Goal: Communication & Community: Answer question/provide support

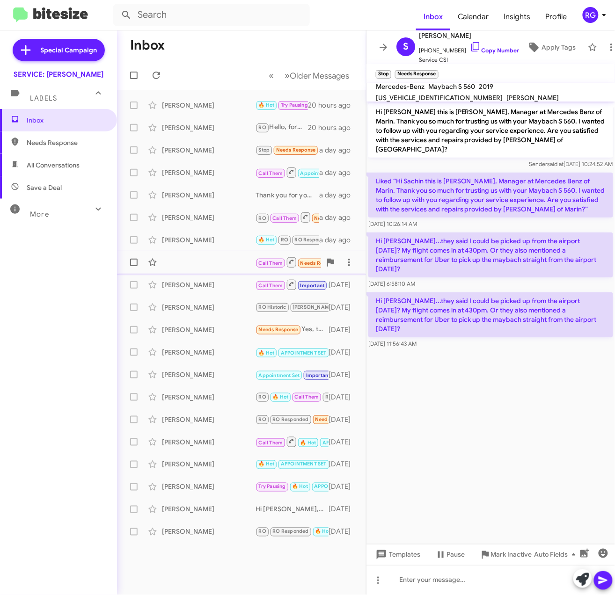
drag, startPoint x: 513, startPoint y: 383, endPoint x: 302, endPoint y: 253, distance: 247.6
click at [467, 358] on cdk-virtual-scroll-viewport "Hi Sachin this is Omar Ibrahimi, Manager at Mercedes Benz of Marin. Thank you s…" at bounding box center [490, 323] width 248 height 443
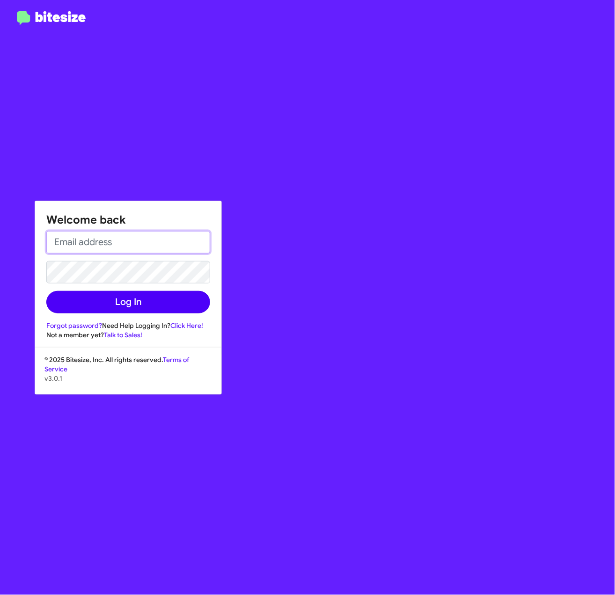
type input "[PERSON_NAME][EMAIL_ADDRESS][PERSON_NAME][PERSON_NAME][DOMAIN_NAME]"
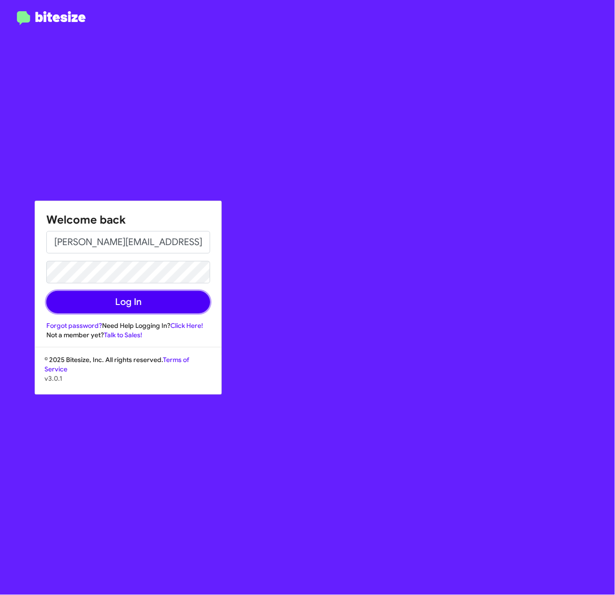
click at [126, 304] on button "Log In" at bounding box center [128, 302] width 164 height 22
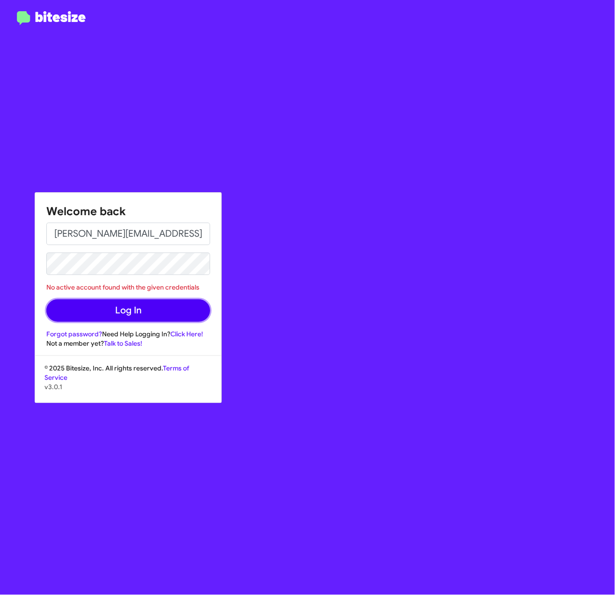
click at [122, 310] on button "Log In" at bounding box center [128, 310] width 164 height 22
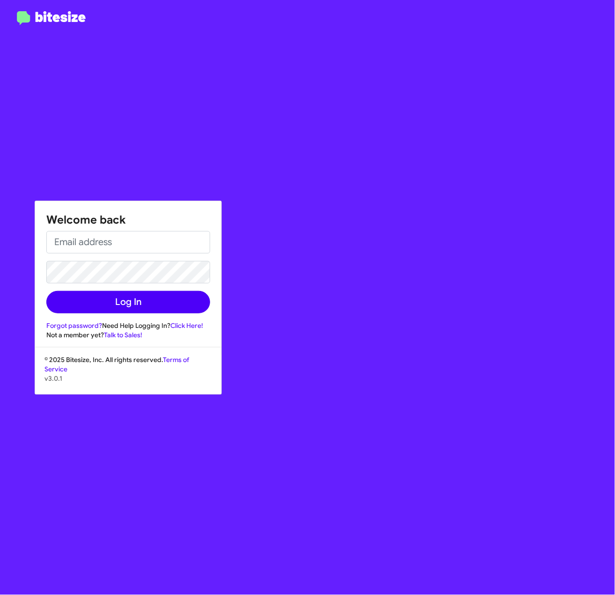
type input "Raul.Medina@Swickard.com"
click at [116, 298] on button "Log In" at bounding box center [128, 302] width 164 height 22
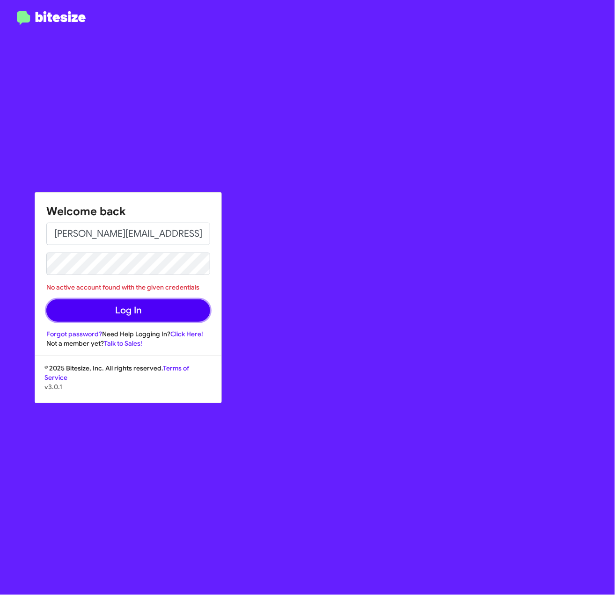
click at [116, 306] on button "Log In" at bounding box center [128, 310] width 164 height 22
click at [131, 313] on button "Log In" at bounding box center [128, 310] width 164 height 22
click at [131, 312] on button "Log In" at bounding box center [128, 310] width 164 height 22
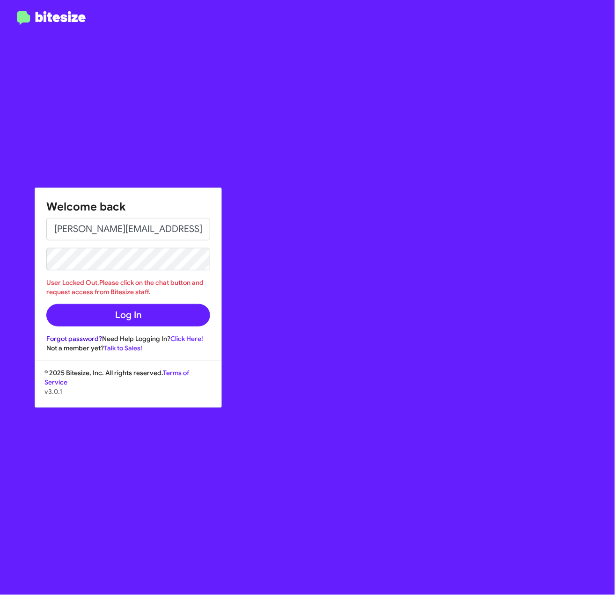
click at [92, 338] on link "Forgot password?" at bounding box center [74, 338] width 56 height 8
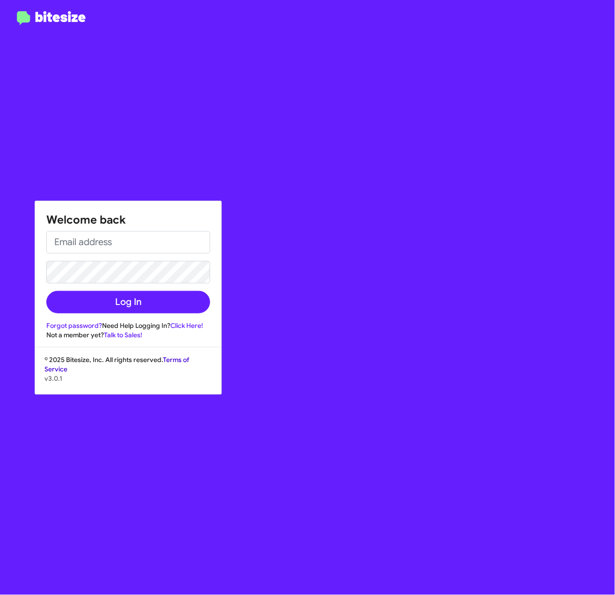
type input "Raul.Medina@Swickard.com"
click at [196, 326] on link "Click Here!" at bounding box center [186, 325] width 33 height 8
click at [176, 197] on div "Welcome back Raul.Medina@Swickard.com Log In Forgot password? Need Help Logging…" at bounding box center [358, 297] width 512 height 595
drag, startPoint x: 239, startPoint y: 208, endPoint x: 222, endPoint y: 227, distance: 25.5
click at [240, 208] on div "Welcome back Raul.Medina@Swickard.com Log In Forgot password? Need Help Logging…" at bounding box center [358, 297] width 512 height 595
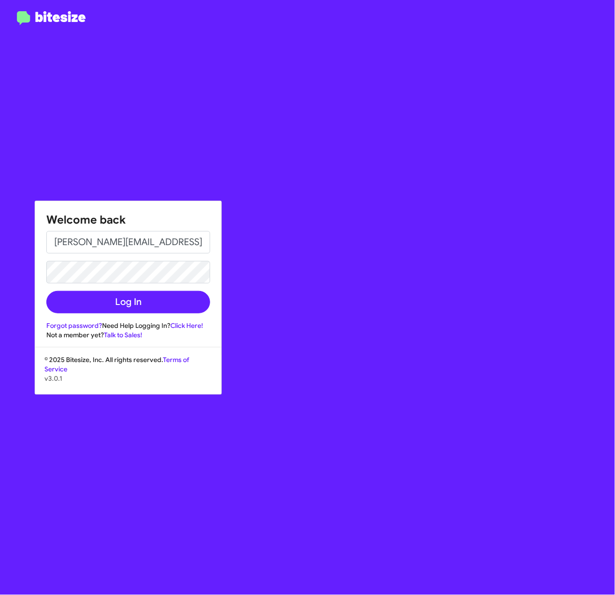
click at [220, 233] on div "Welcome back Raul.Medina@Swickard.com Log In Forgot password? Need Help Logging…" at bounding box center [128, 270] width 186 height 138
click at [210, 315] on div "Welcome back Raul.Medina@Swickard.com Log In Forgot password? Need Help Logging…" at bounding box center [128, 270] width 186 height 138
click at [210, 302] on div "Welcome back Raul.Medina@Swickard.com Log In Forgot password? Need Help Logging…" at bounding box center [128, 270] width 186 height 138
click at [193, 168] on div "Welcome back Raul.Medina@Swickard.com Log In Forgot password? Need Help Logging…" at bounding box center [358, 297] width 512 height 595
click at [131, 298] on button "Log In" at bounding box center [128, 302] width 164 height 22
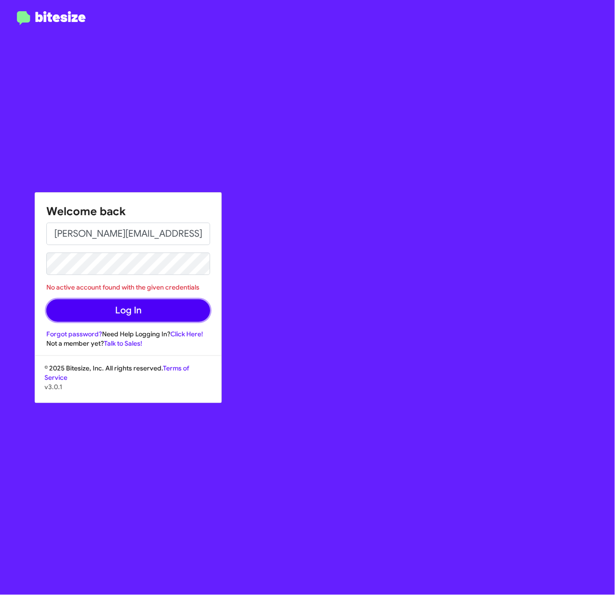
click at [145, 307] on button "Log In" at bounding box center [128, 310] width 164 height 22
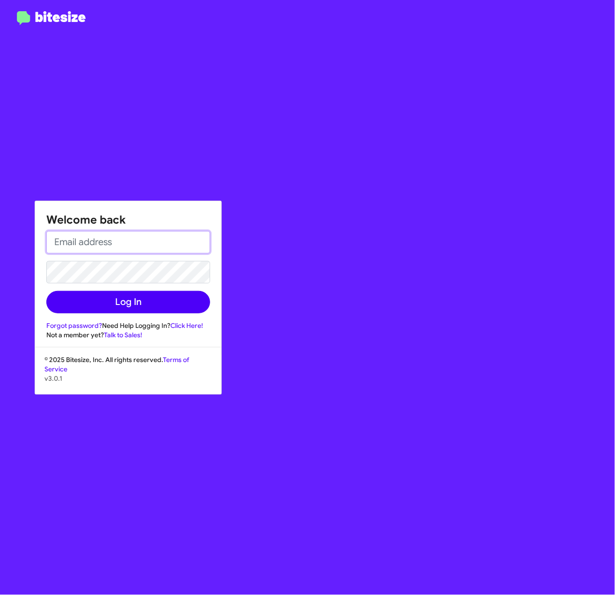
type input "Raul.Medina@Swickard.com"
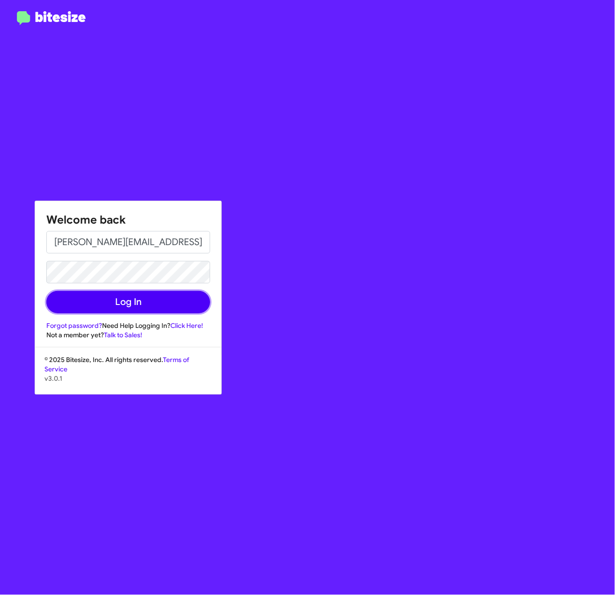
click at [136, 302] on button "Log In" at bounding box center [128, 302] width 164 height 22
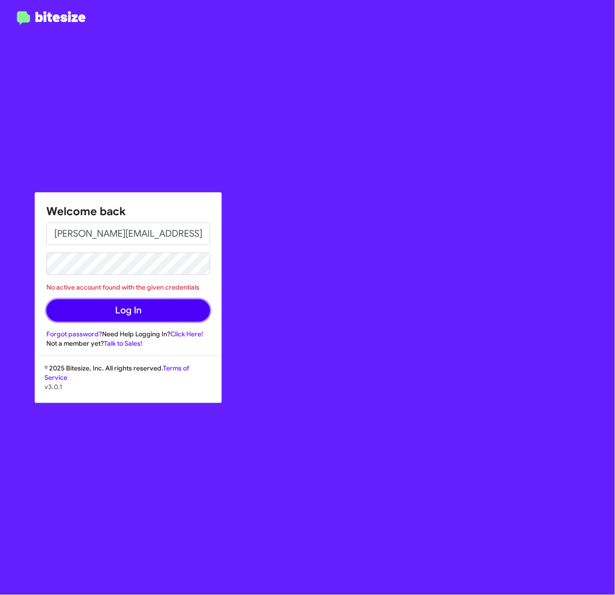
click at [165, 311] on button "Log In" at bounding box center [128, 310] width 164 height 22
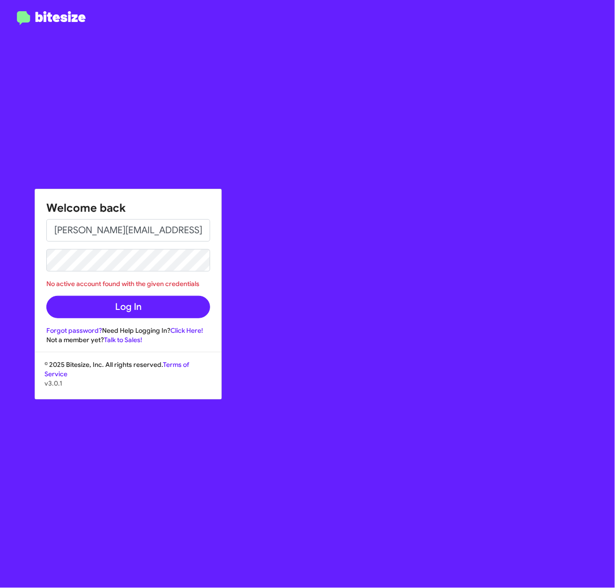
click at [287, 163] on div "Welcome back Raul.Medina@Swickard.com No active account found with the given cr…" at bounding box center [358, 294] width 512 height 588
click at [229, 168] on div "Welcome back Raul.Medina@Swickard.com No active account found with the given cr…" at bounding box center [358, 294] width 512 height 588
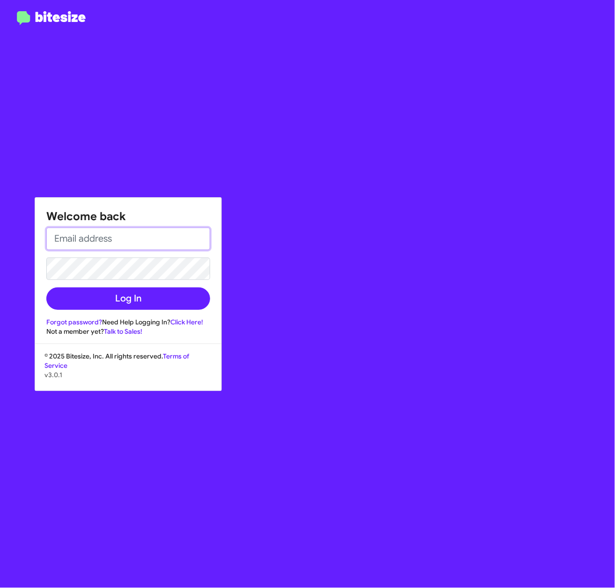
type input "Raul.Medina@Swickard.com"
click at [330, 150] on div "Welcome back Raul.Medina@Swickard.com Log In Forgot password? Need Help Logging…" at bounding box center [358, 294] width 512 height 588
drag, startPoint x: 232, startPoint y: 268, endPoint x: 223, endPoint y: 281, distance: 15.4
click at [230, 272] on div "Welcome back Raul.Medina@Swickard.com Log In Forgot password? Need Help Logging…" at bounding box center [358, 294] width 512 height 588
click at [219, 287] on div "Welcome back Raul.Medina@Swickard.com Log In Forgot password? Need Help Logging…" at bounding box center [128, 267] width 186 height 138
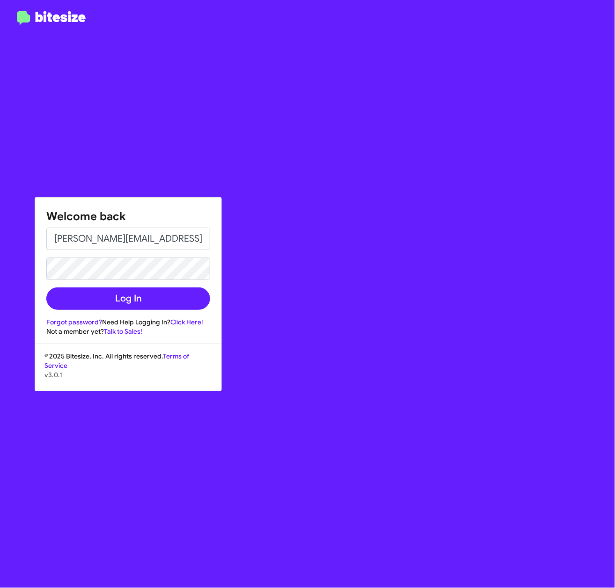
click at [210, 302] on div "Welcome back Raul.Medina@Swickard.com Log In Forgot password? Need Help Logging…" at bounding box center [128, 267] width 186 height 138
click at [0, 270] on html "Welcome back Raul.Medina@Swickard.com Log In Forgot password? Need Help Logging…" at bounding box center [307, 294] width 615 height 588
click at [62, 292] on button "Log In" at bounding box center [128, 299] width 164 height 22
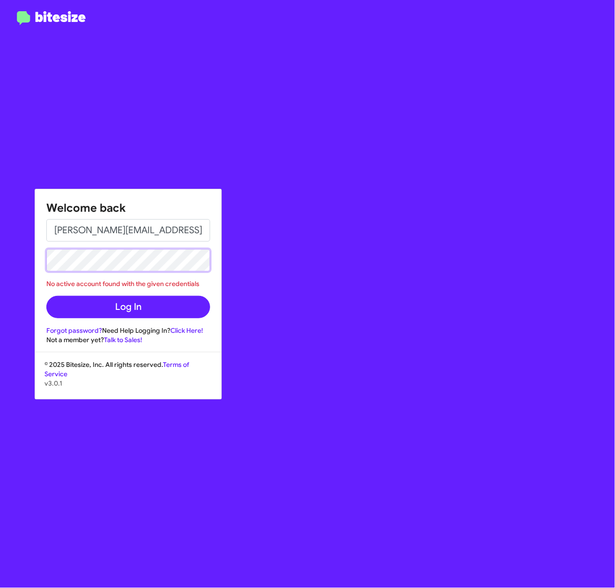
click at [0, 260] on html "Welcome back Raul.Medina@Swickard.com No active account found with the given cr…" at bounding box center [307, 294] width 615 height 588
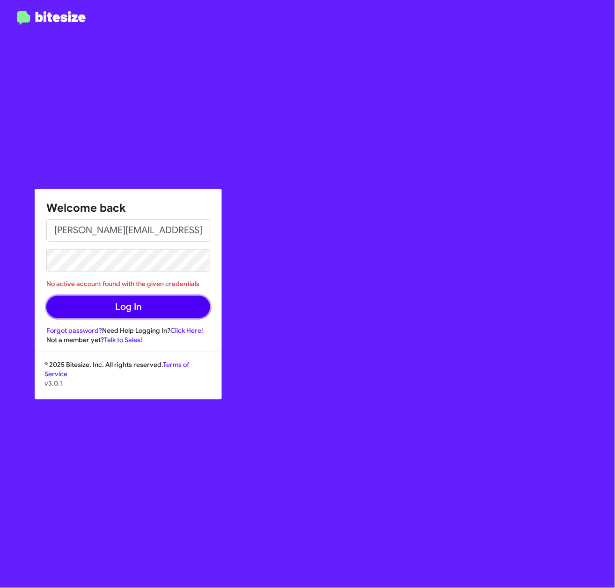
click at [62, 309] on button "Log In" at bounding box center [128, 307] width 164 height 22
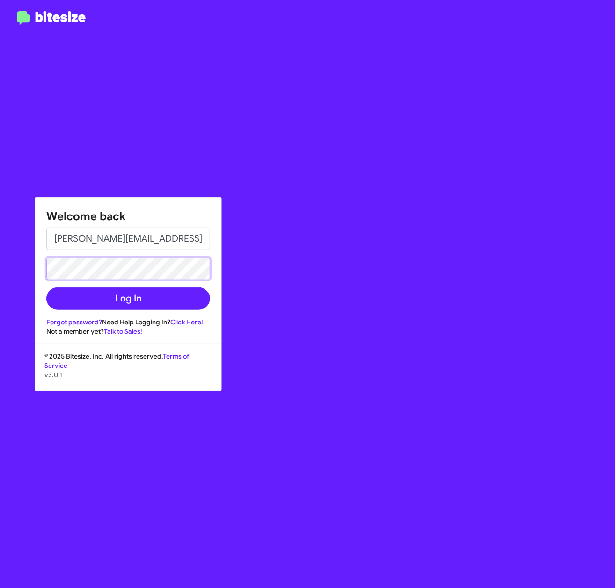
click at [35, 273] on div "Welcome back Raul.Medina@Swickard.com Log In Forgot password? Need Help Logging…" at bounding box center [128, 267] width 186 height 138
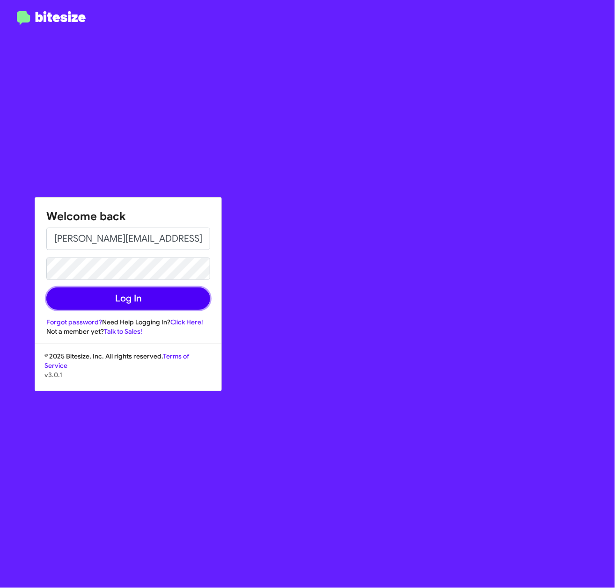
click at [63, 299] on button "Log In" at bounding box center [128, 299] width 164 height 22
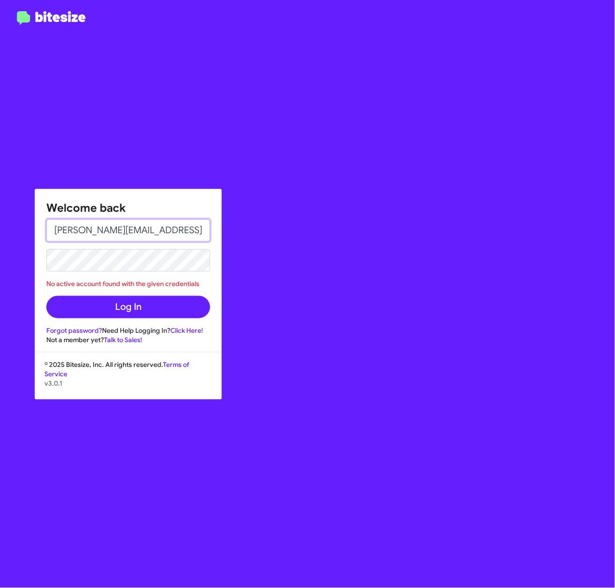
drag, startPoint x: 175, startPoint y: 224, endPoint x: 15, endPoint y: 228, distance: 160.0
click at [8, 228] on div "Welcome back Raul.Medina@Swickard.com No active account found with the given cr…" at bounding box center [307, 294] width 615 height 588
paste input "s"
type input "Raul.Medina@swickard.com"
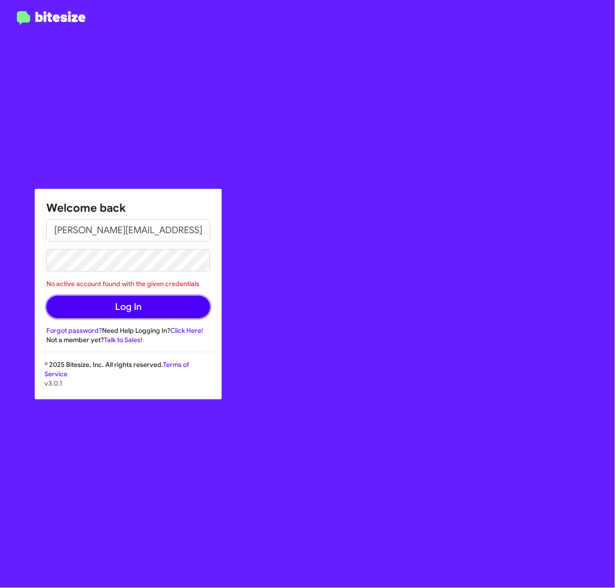
click at [56, 311] on button "Log In" at bounding box center [128, 307] width 164 height 22
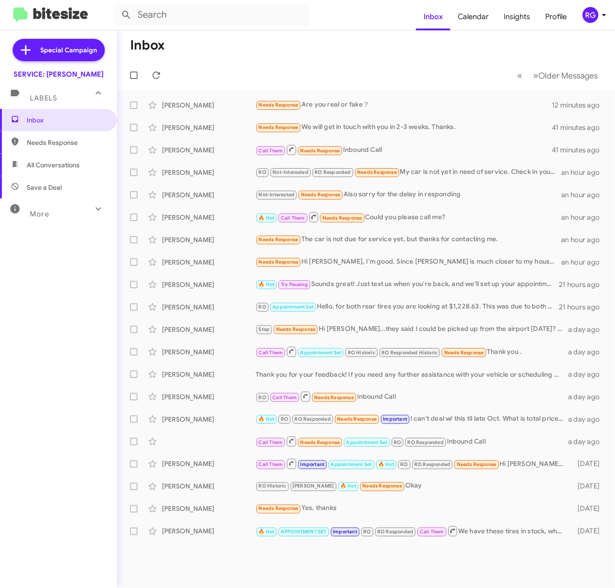
click at [96, 360] on div "Inbox Needs Response All Conversations Save a Deal More Important 🔥 Hot Appoint…" at bounding box center [58, 285] width 117 height 353
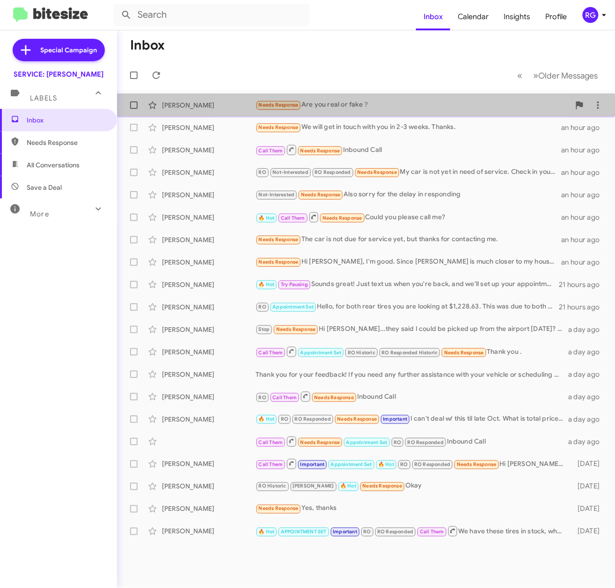
click at [355, 107] on div "Needs Response Are you real or fake？" at bounding box center [412, 105] width 314 height 11
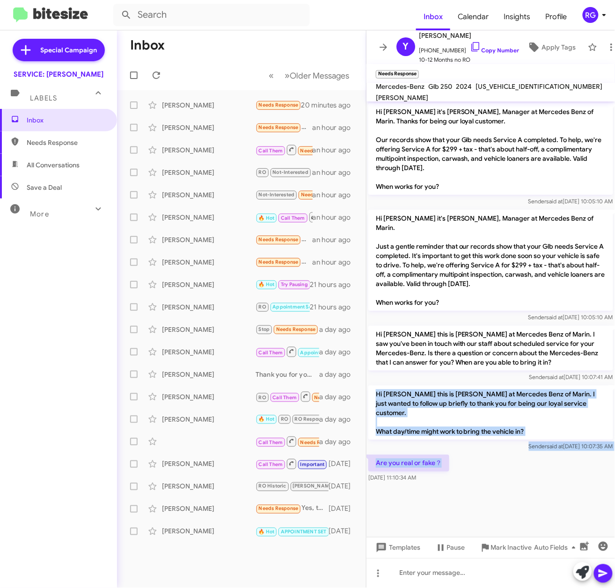
drag, startPoint x: 441, startPoint y: 442, endPoint x: 373, endPoint y: 383, distance: 89.8
click at [373, 383] on div "Hi [PERSON_NAME] it's [PERSON_NAME], Manager at Mercedes Benz of Marin. Thanks …" at bounding box center [490, 294] width 248 height 384
copy div "Hi [PERSON_NAME] this is [PERSON_NAME] at Mercedes Benz of Marin. I just wanted…"
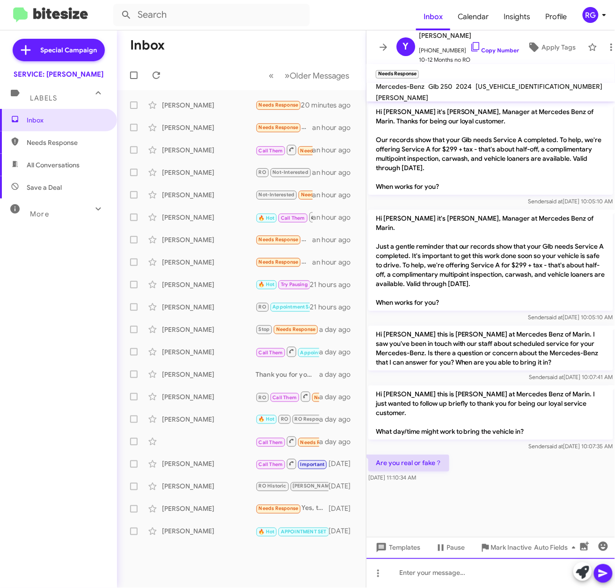
click at [445, 571] on div at bounding box center [490, 574] width 248 height 30
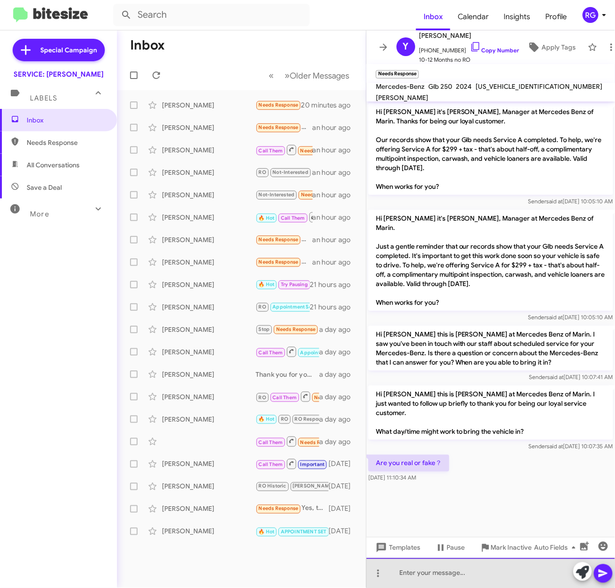
paste div
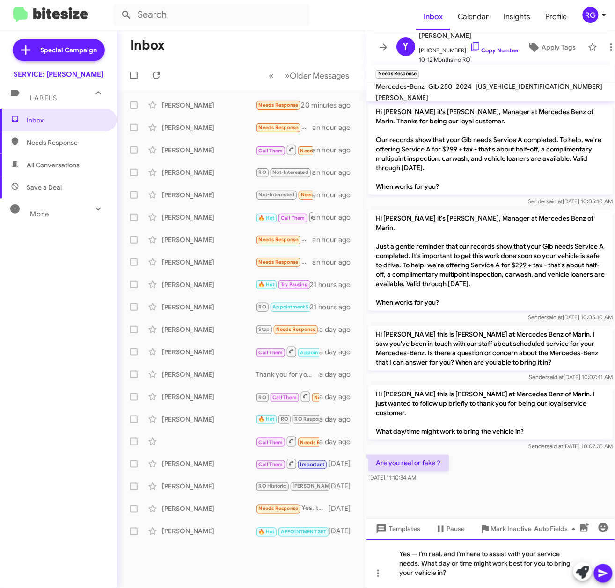
click at [416, 553] on div "Yes — I’m real, and I’m here to assist with your service needs. What day or tim…" at bounding box center [490, 564] width 248 height 49
drag, startPoint x: 420, startPoint y: 562, endPoint x: 388, endPoint y: 530, distance: 44.7
click at [388, 530] on div "Hi [PERSON_NAME] it's [PERSON_NAME], Manager at Mercedes Benz of Marin. Thanks …" at bounding box center [490, 345] width 248 height 487
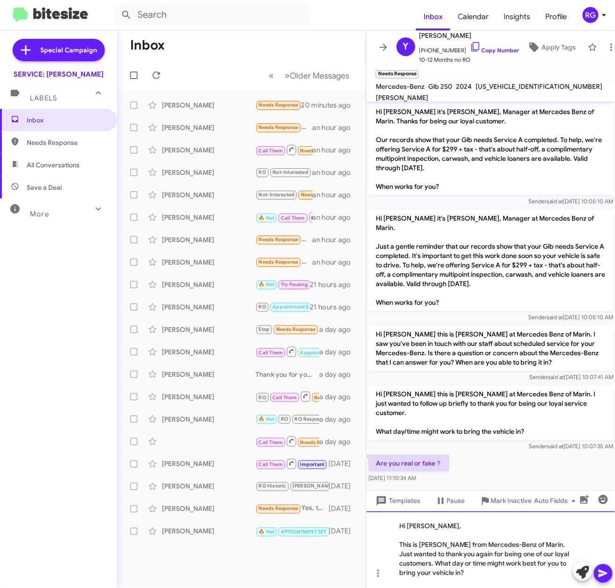
click at [398, 542] on div "Hi [PERSON_NAME], This is [PERSON_NAME] from Mercedes-Benz of Marin. Just wante…" at bounding box center [490, 550] width 248 height 77
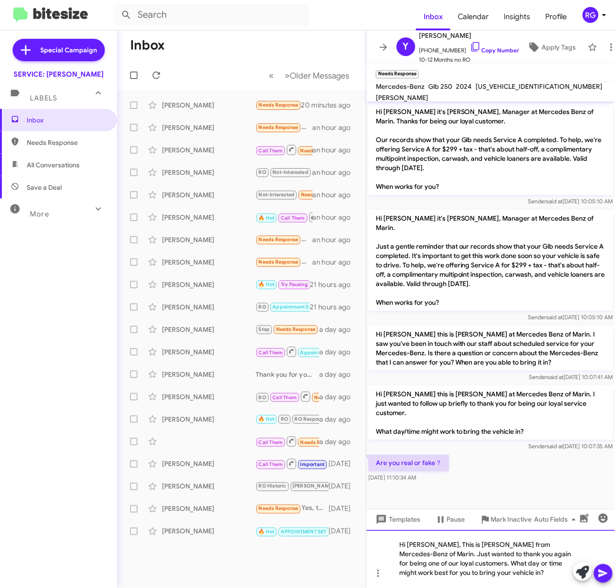
click at [443, 547] on div "Hi [PERSON_NAME], This is [PERSON_NAME] from Mercedes-Benz of Marin. Just wante…" at bounding box center [490, 559] width 248 height 58
click at [604, 574] on icon at bounding box center [602, 573] width 11 height 11
